Goal: Information Seeking & Learning: Learn about a topic

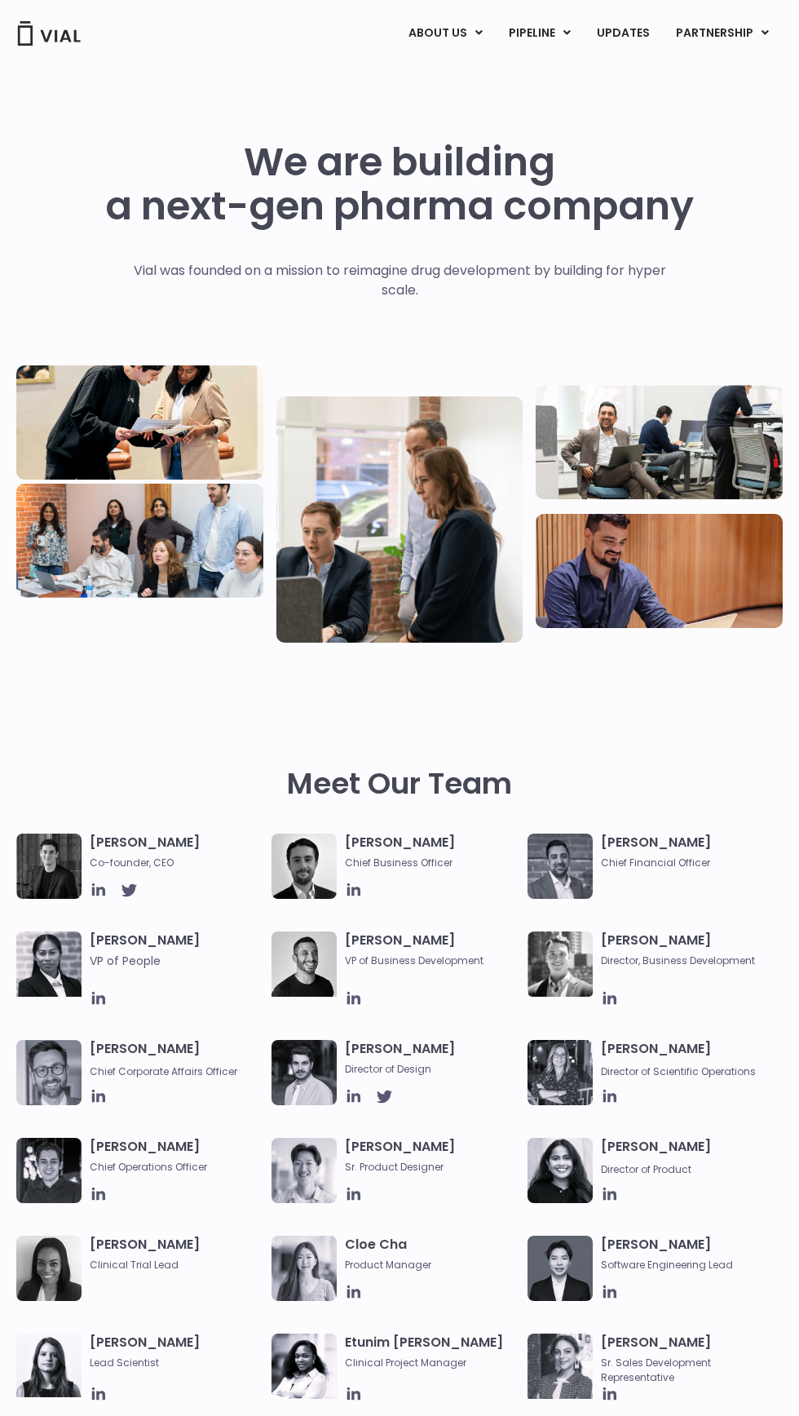
click at [508, 31] on link "PIPELINE" at bounding box center [539, 34] width 87 height 28
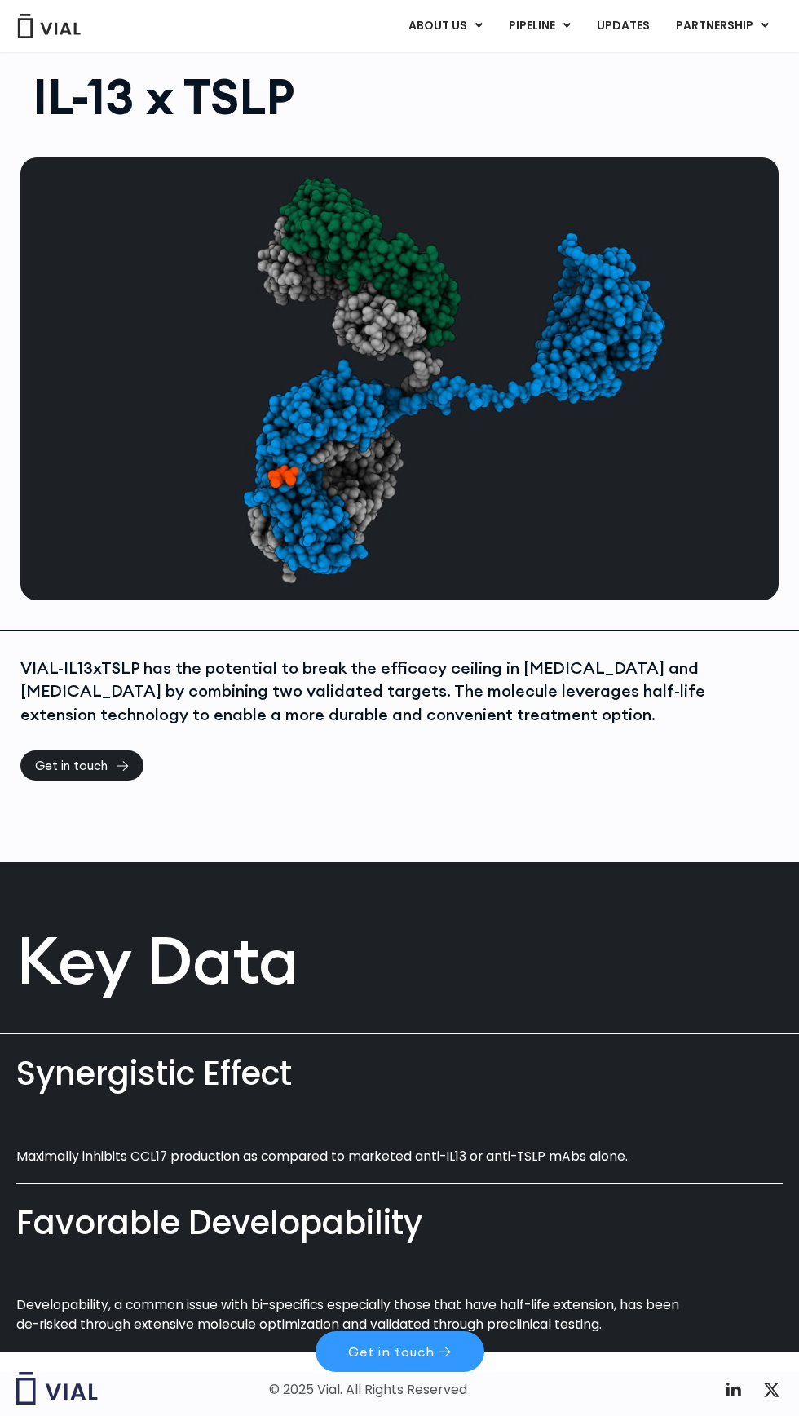
scroll to position [58, 0]
click at [144, 780] on link "Get in touch" at bounding box center [81, 765] width 123 height 30
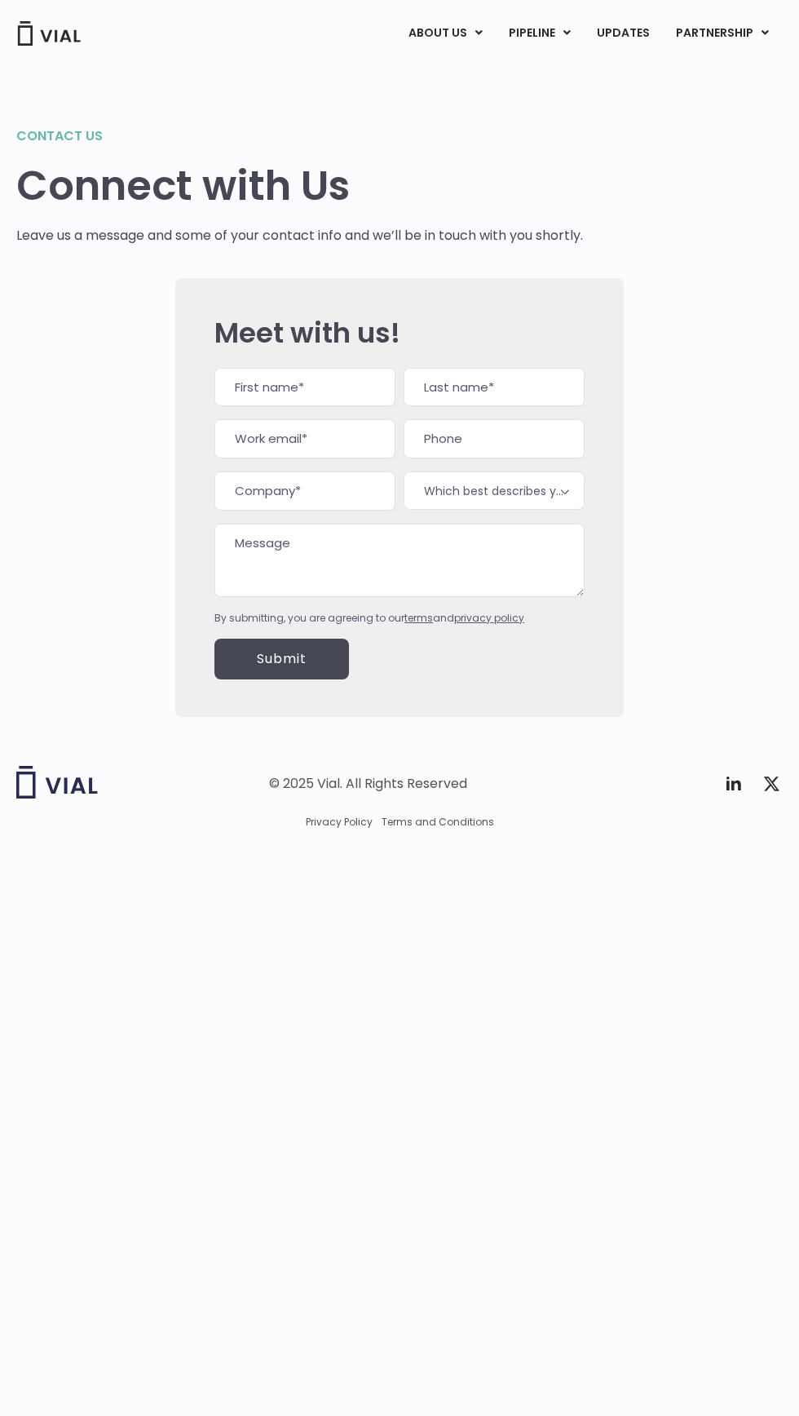
click at [740, 37] on link "PARTNERSHIP" at bounding box center [722, 34] width 119 height 28
click at [610, 37] on link "UPDATES" at bounding box center [623, 34] width 78 height 28
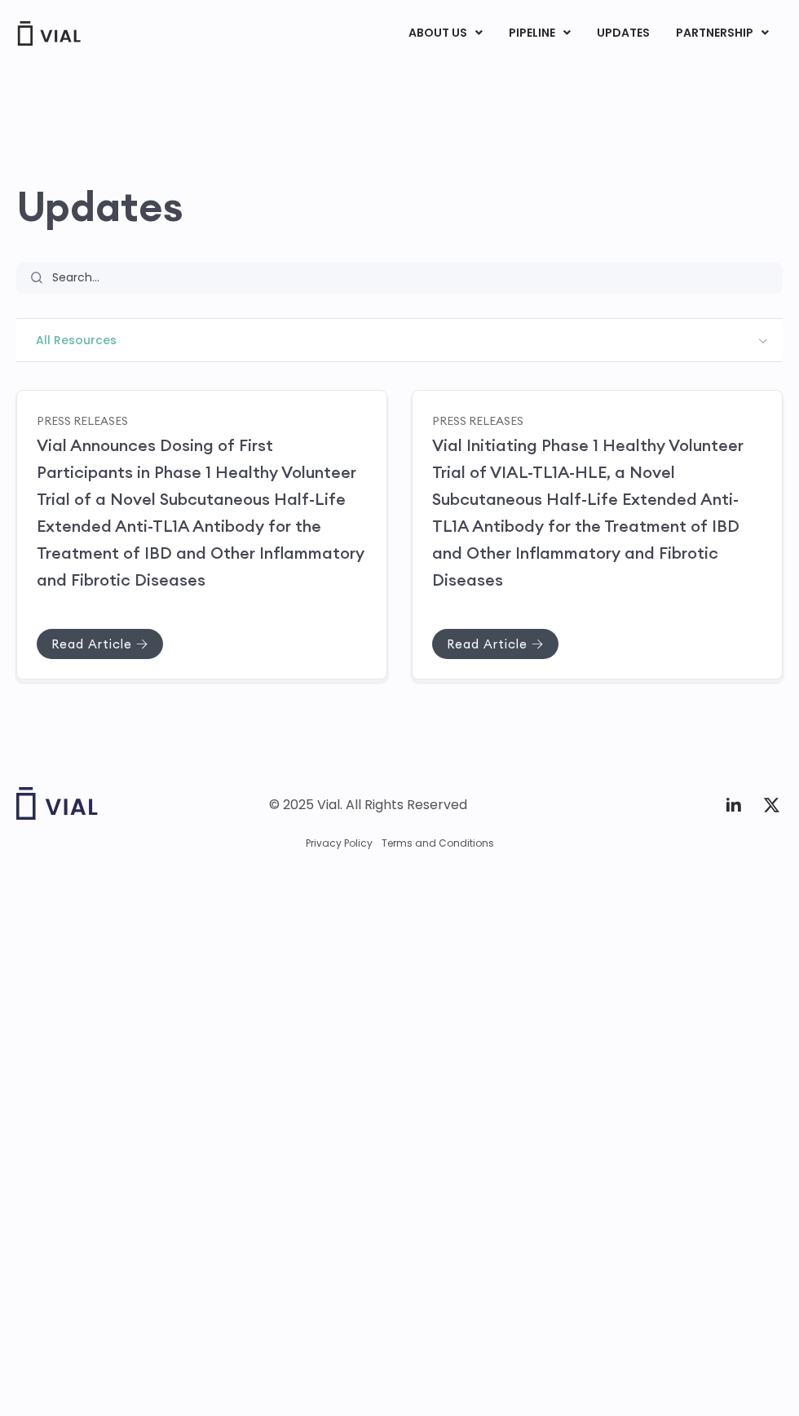
click at [215, 659] on div "Read Article" at bounding box center [202, 628] width 330 height 61
click at [212, 659] on div "Read Article" at bounding box center [202, 628] width 330 height 61
click at [126, 650] on span "Read Article" at bounding box center [91, 644] width 81 height 12
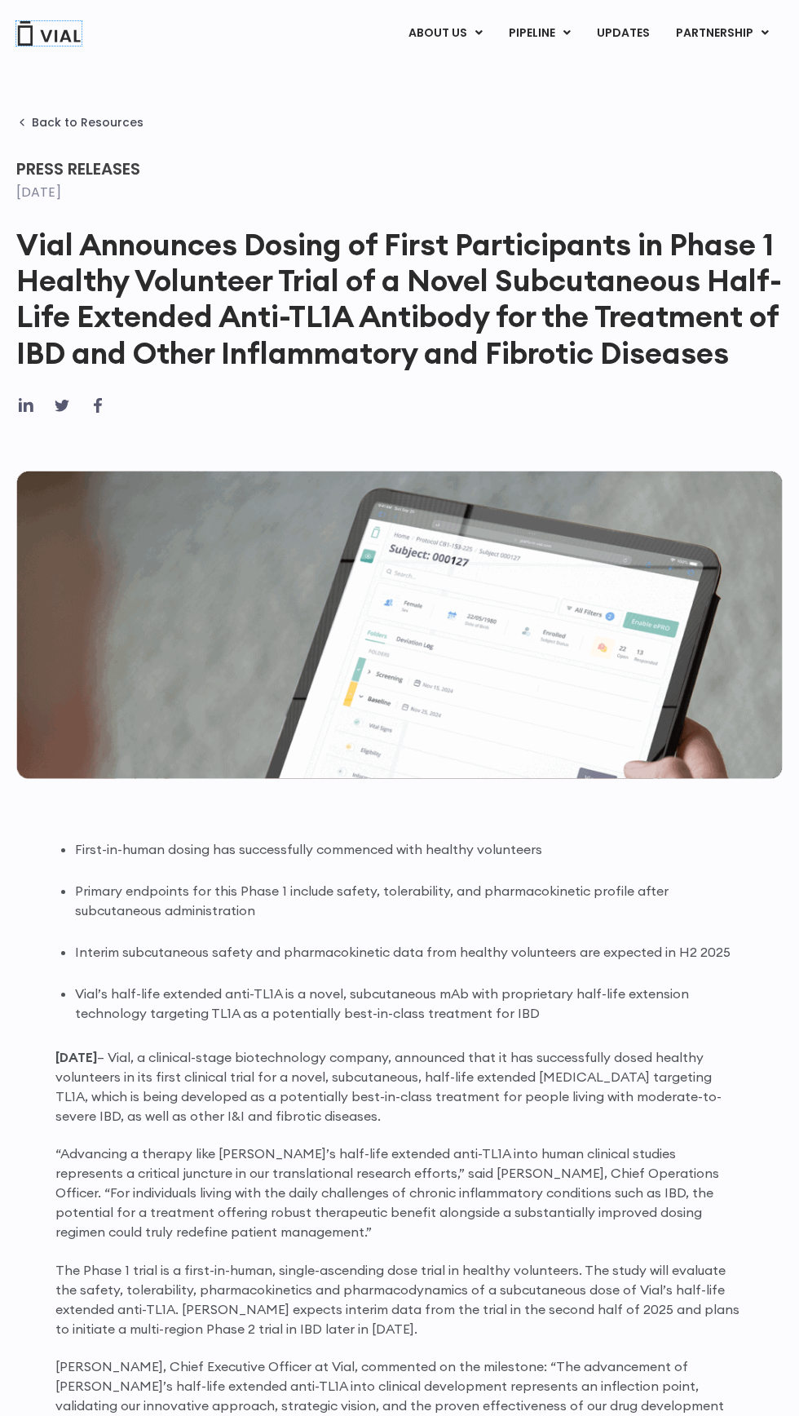
click at [60, 34] on img at bounding box center [48, 33] width 65 height 24
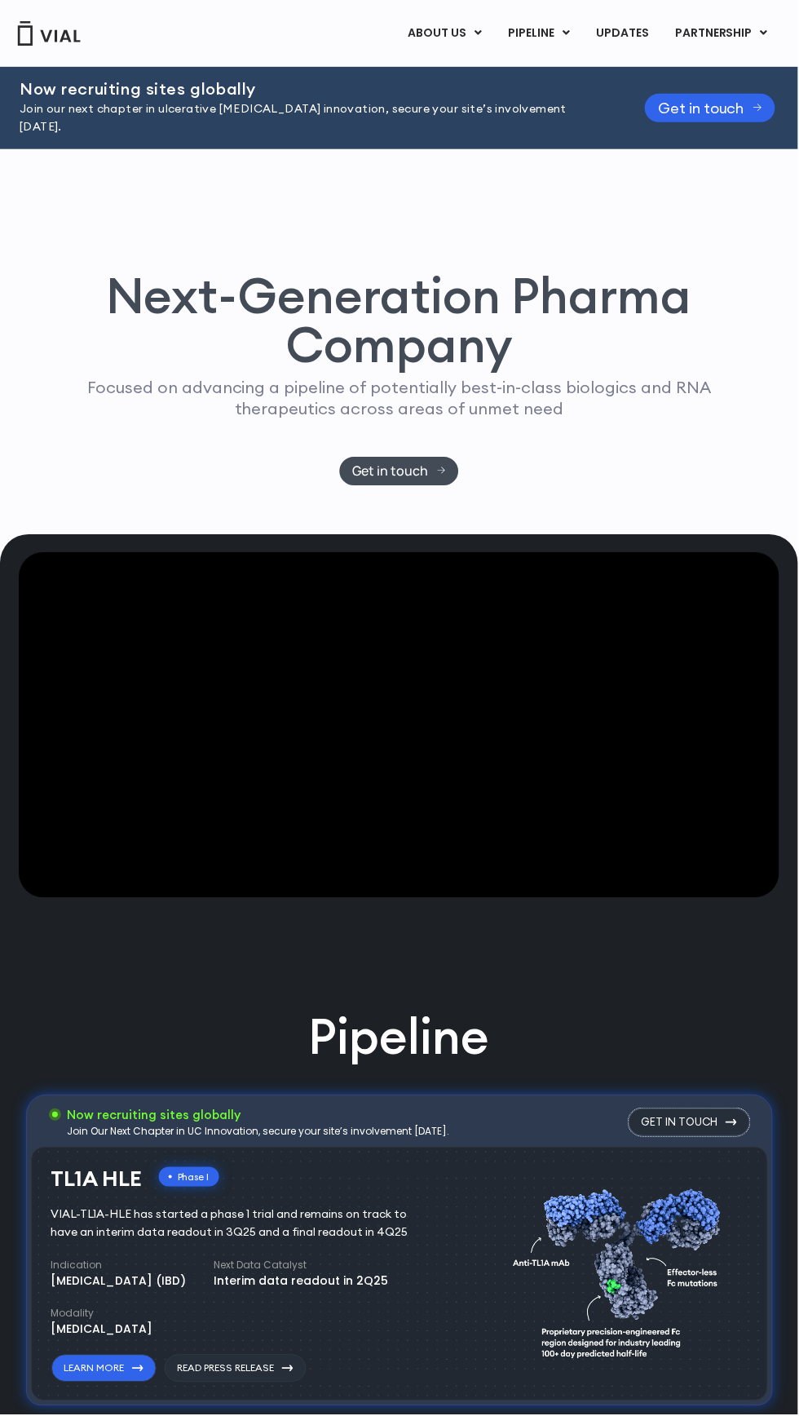
click at [716, 1136] on link "Get in touch" at bounding box center [691, 1124] width 122 height 28
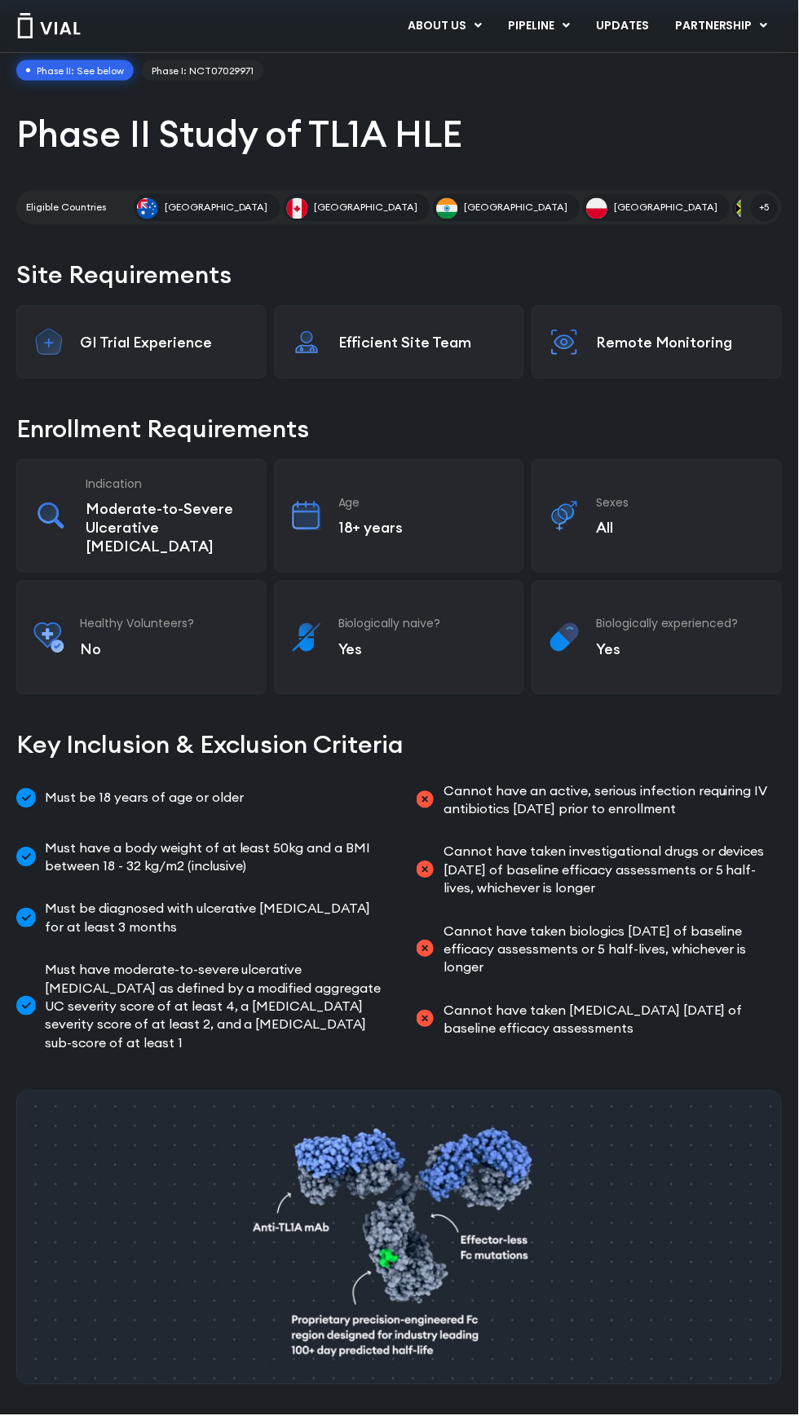
scroll to position [120, 0]
click at [701, 353] on p "Remote Monitoring" at bounding box center [681, 343] width 169 height 19
click at [264, 76] on link "Phase I: NCT07029971" at bounding box center [203, 71] width 122 height 21
